Goal: Transaction & Acquisition: Obtain resource

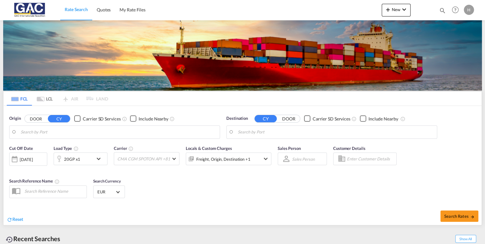
type input "Bremerhaven, DEBRV"
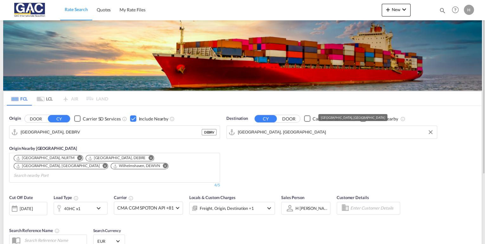
click at [273, 133] on input "Jebel Ali, AEJEA" at bounding box center [336, 133] width 196 height 10
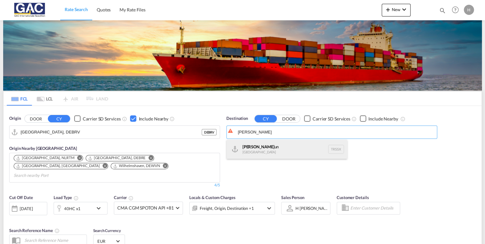
click at [275, 148] on div "Sams un Turkey TRSSX" at bounding box center [287, 149] width 121 height 19
type input "Samsun, TRSSX"
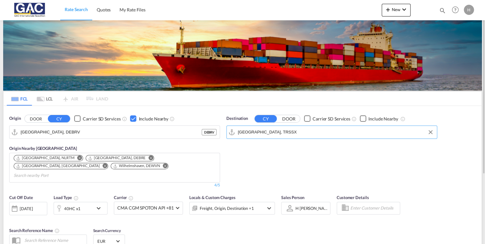
scroll to position [98, 0]
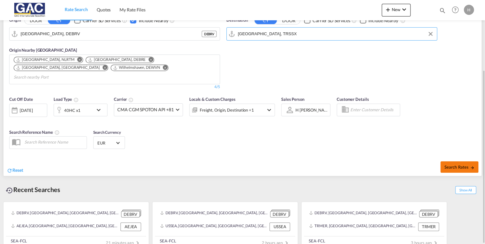
click at [449, 161] on button "Search Rates" at bounding box center [460, 166] width 38 height 11
type input "DEBRV to TRSSX / 19 Aug 2025"
